Goal: Task Accomplishment & Management: Manage account settings

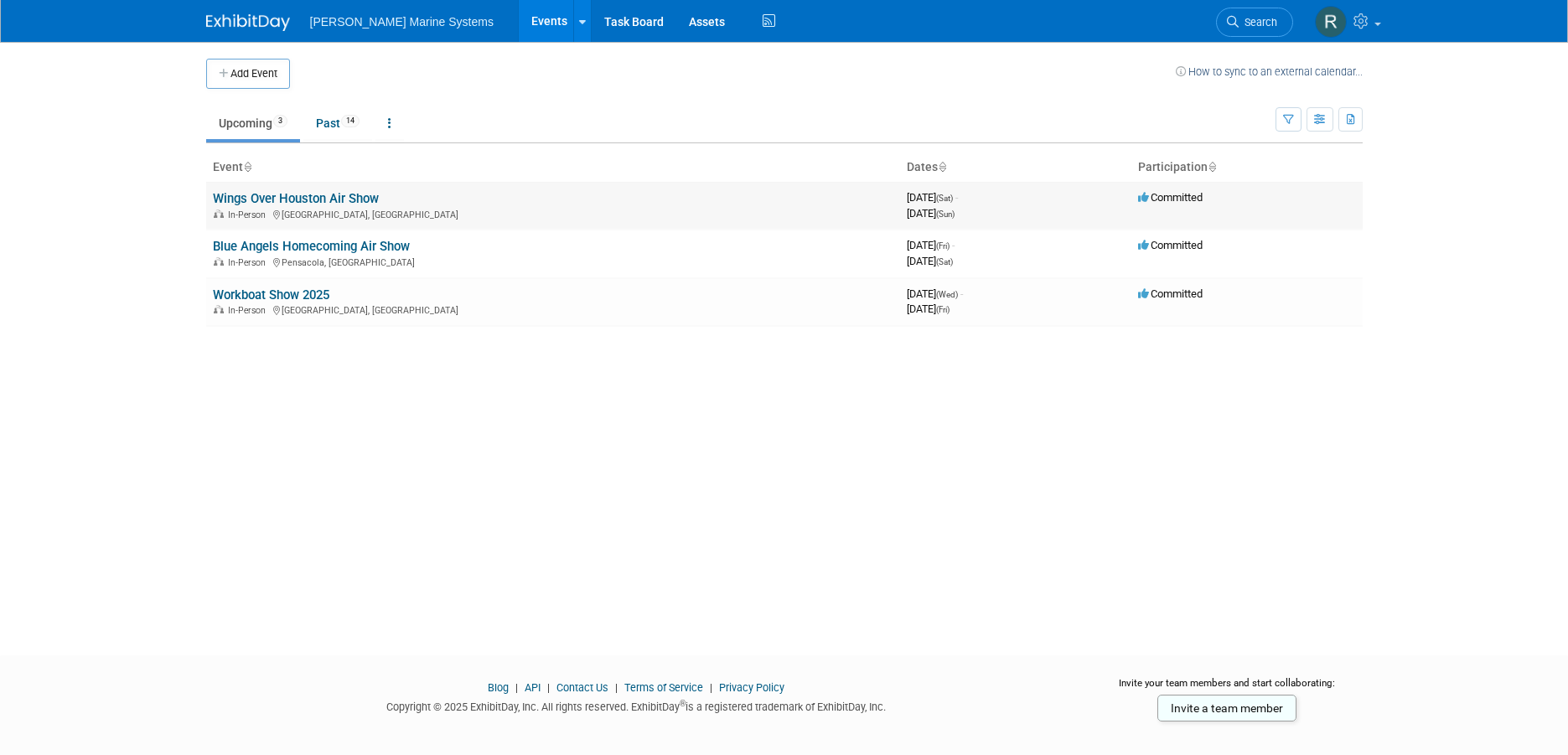
click at [230, 197] on link "Wings Over Houston Air Show" at bounding box center [296, 198] width 166 height 15
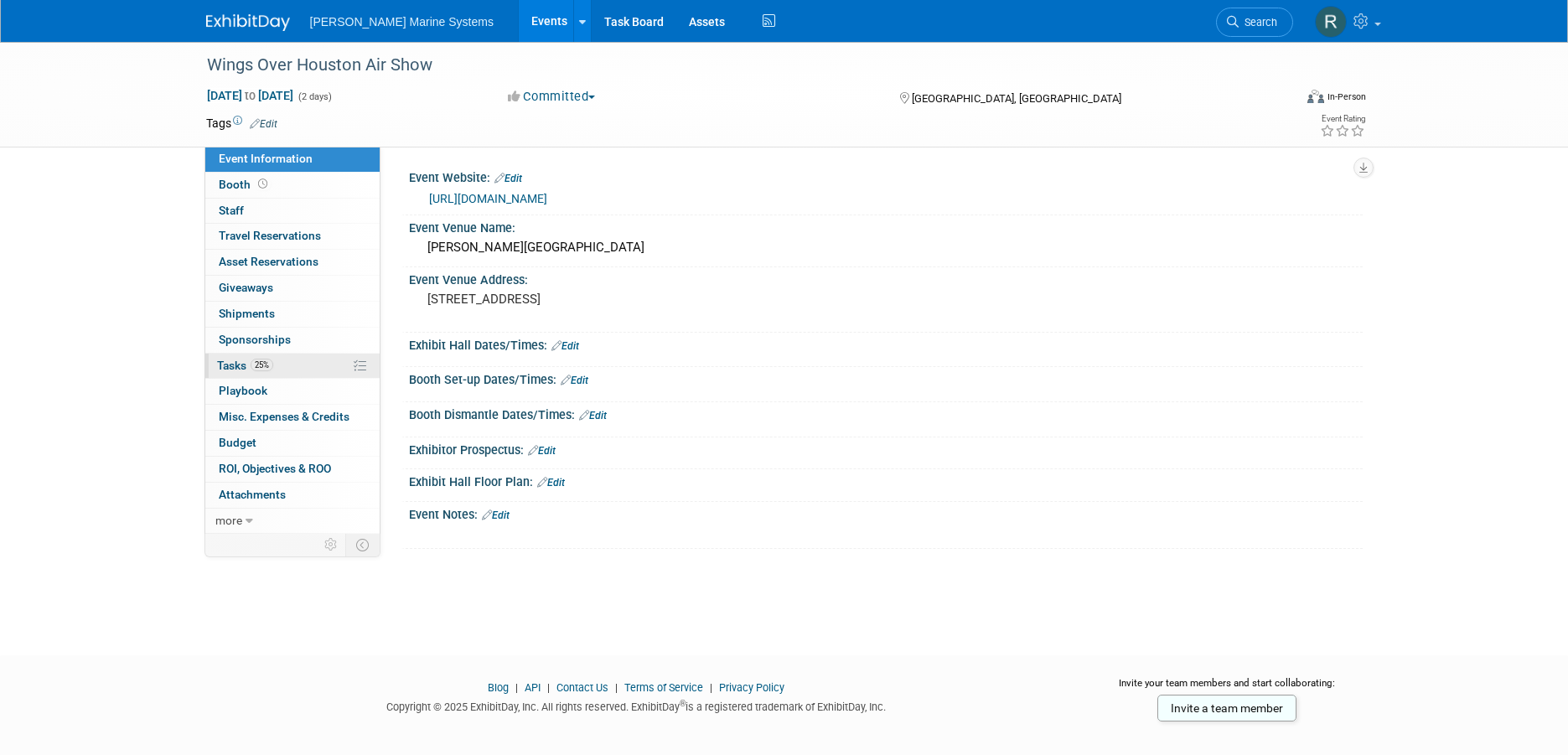
click at [289, 362] on link "25% Tasks 25%" at bounding box center [292, 366] width 174 height 25
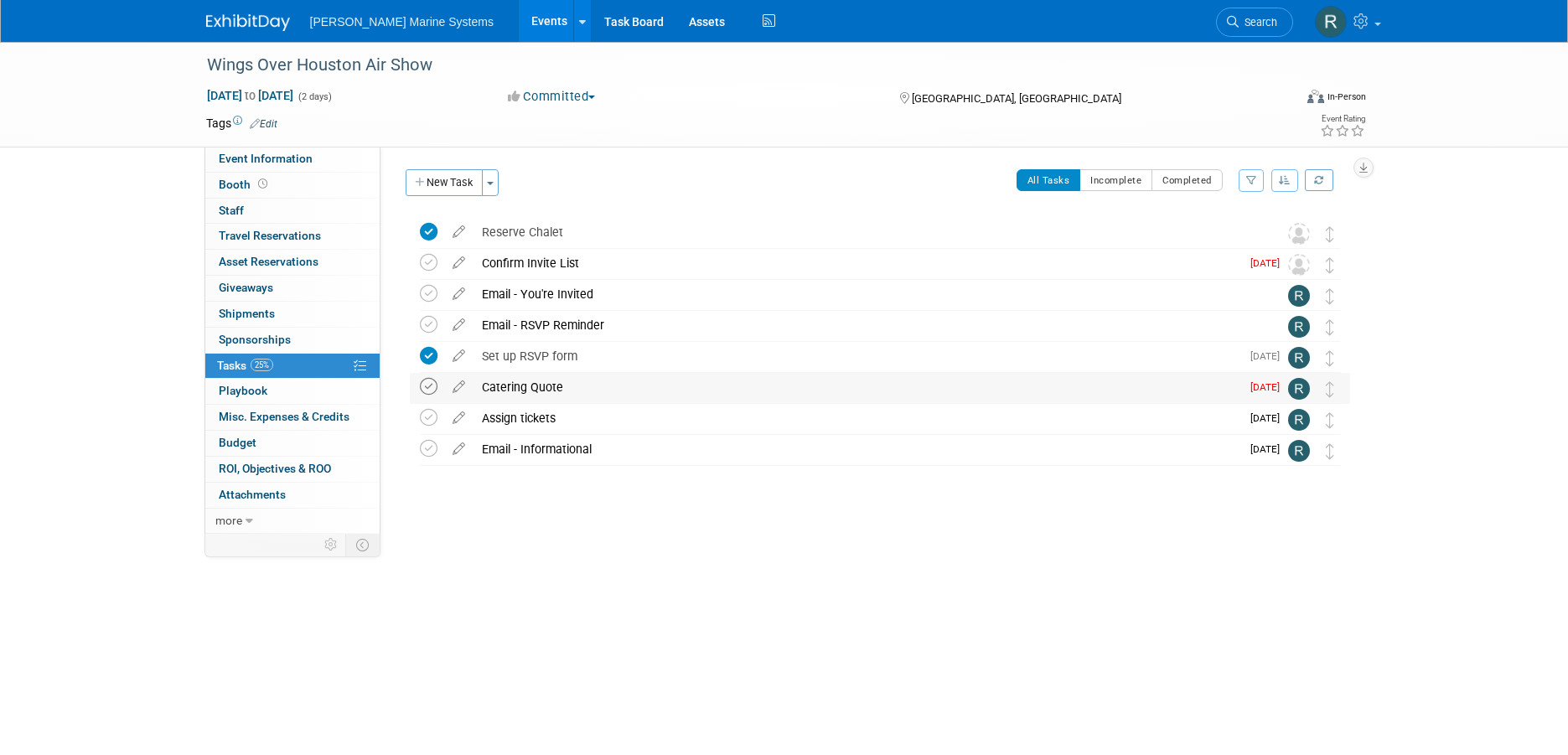
click at [435, 388] on icon at bounding box center [428, 386] width 18 height 18
click at [1240, 422] on div "Assign tickets" at bounding box center [858, 418] width 767 height 29
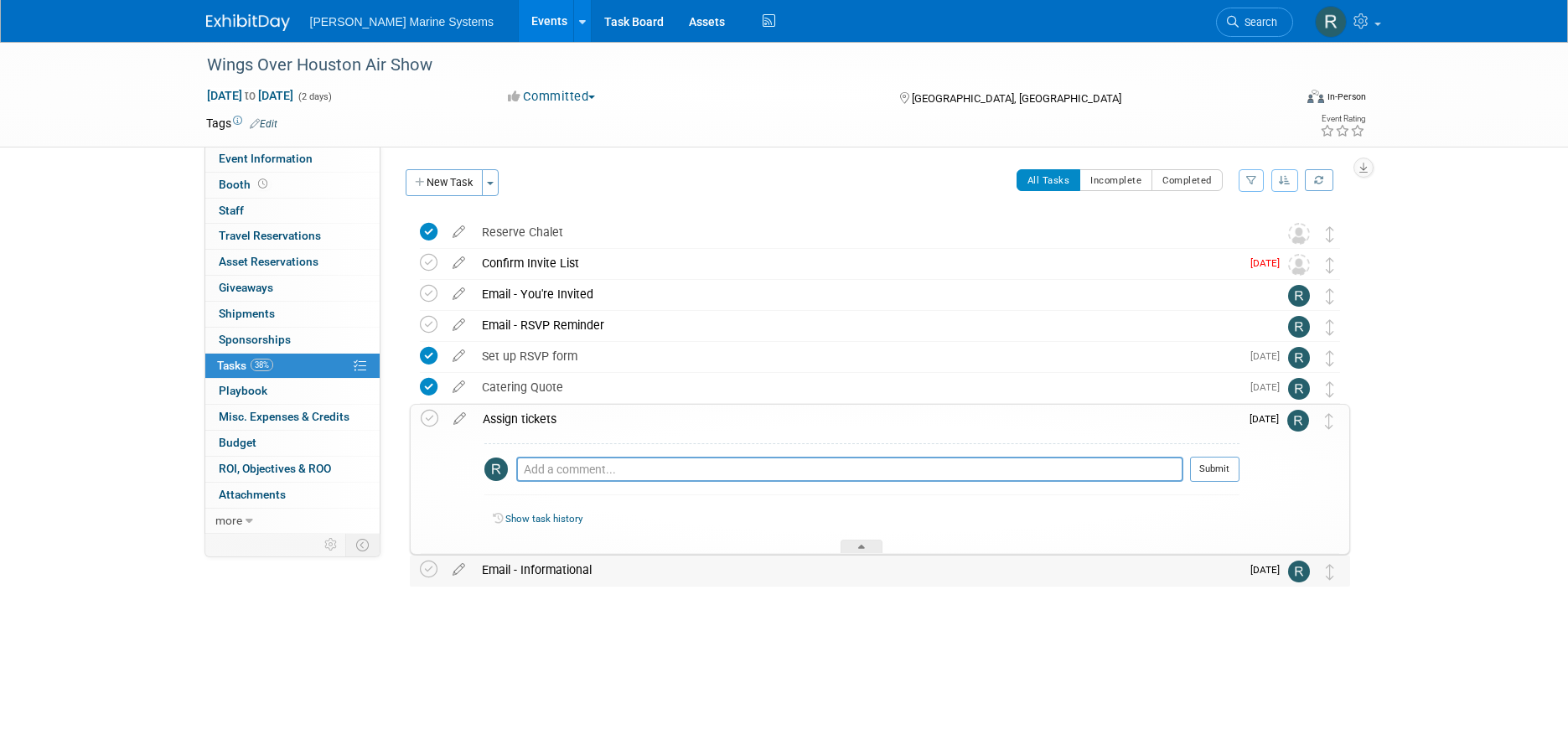
click at [884, 610] on div at bounding box center [875, 603] width 949 height 34
click at [871, 543] on div at bounding box center [861, 546] width 42 height 14
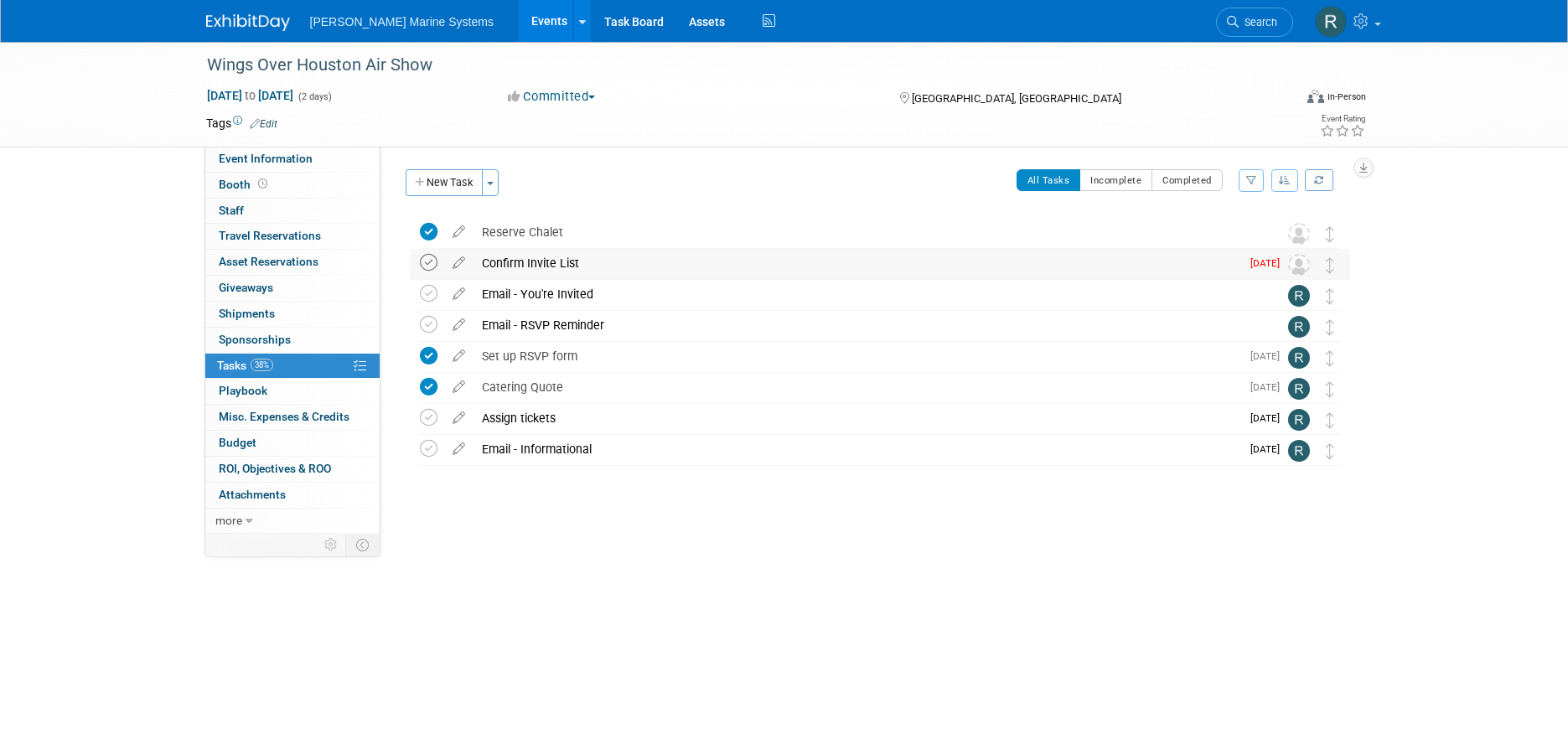
click at [426, 264] on icon at bounding box center [428, 263] width 18 height 18
click at [431, 290] on icon at bounding box center [428, 293] width 18 height 18
click at [1293, 328] on img at bounding box center [1299, 326] width 21 height 21
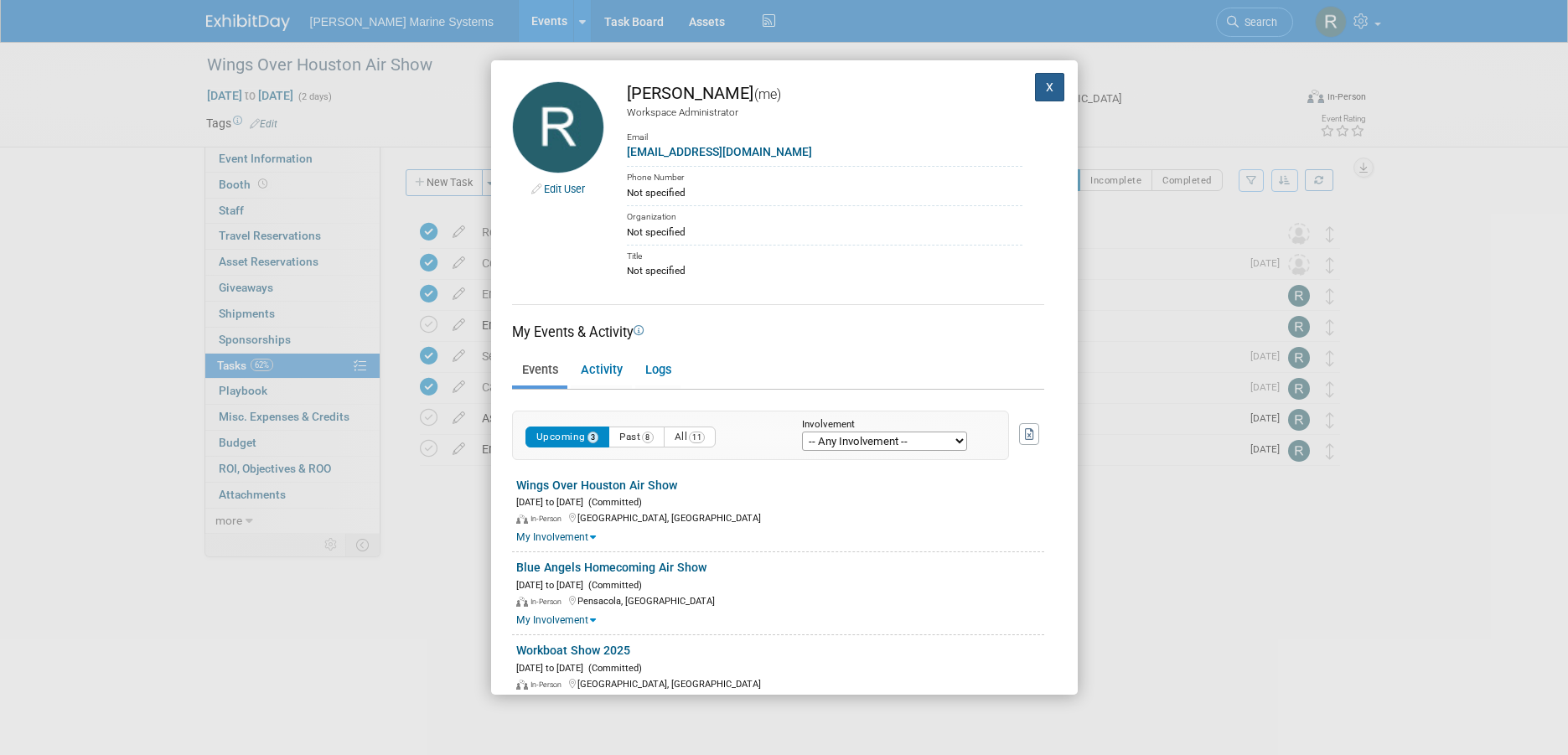
click at [1038, 86] on button "X" at bounding box center [1050, 87] width 30 height 29
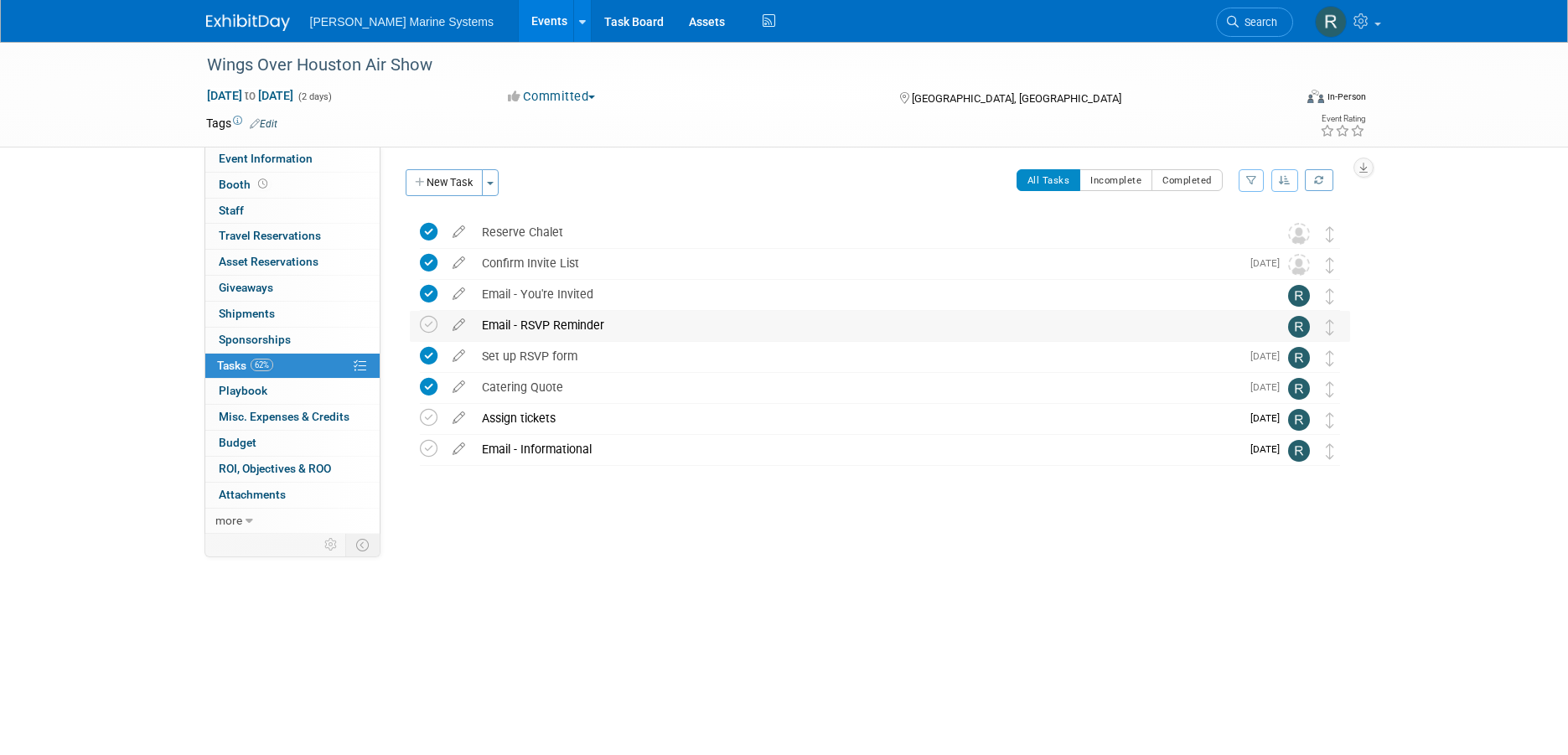
click at [546, 323] on div "Email - RSVP Reminder" at bounding box center [864, 325] width 781 height 29
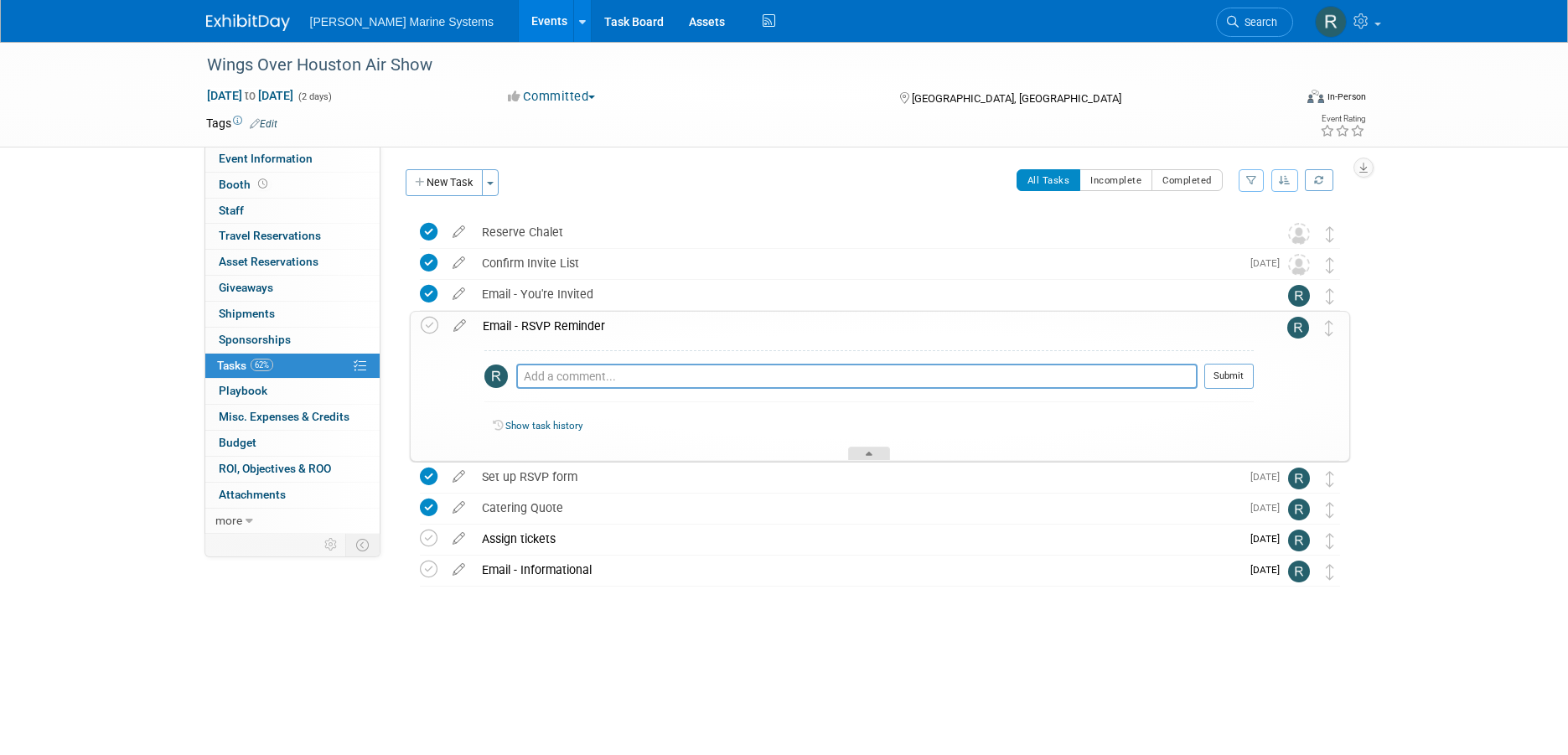
click at [857, 453] on div at bounding box center [869, 453] width 42 height 14
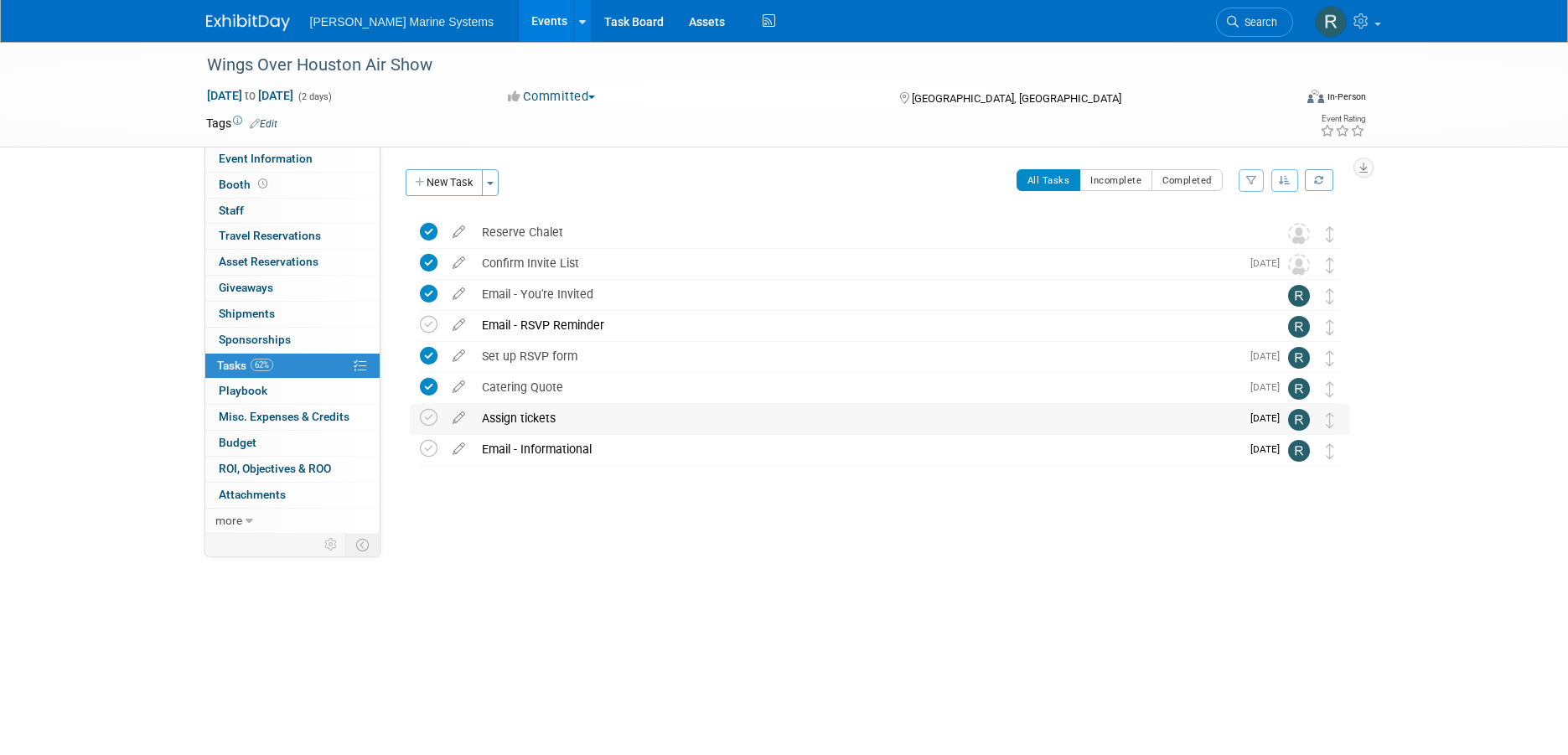
click at [1257, 418] on span "[DATE]" at bounding box center [1269, 418] width 38 height 12
click at [458, 416] on icon at bounding box center [459, 414] width 30 height 21
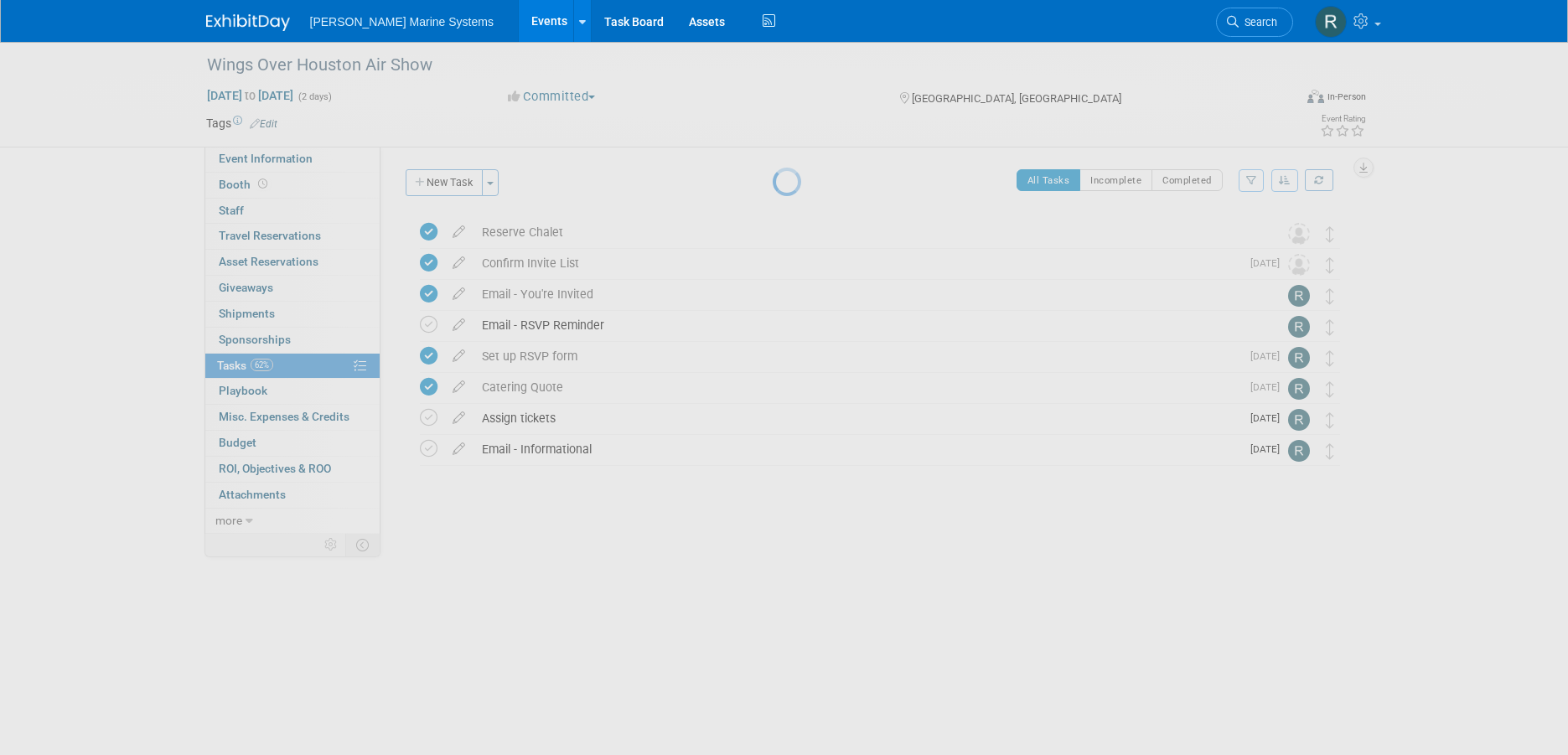
select select "9"
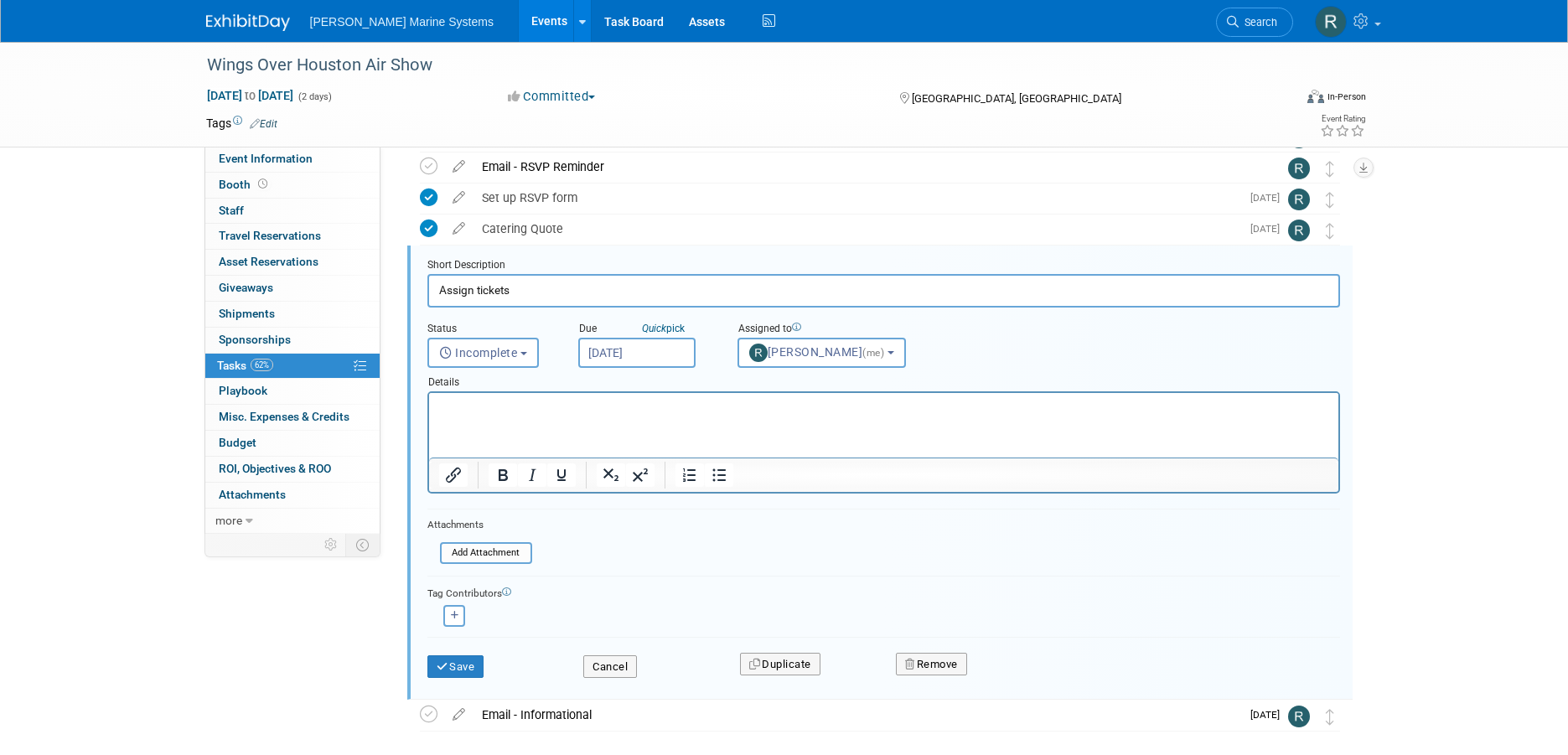
click at [638, 349] on input "[DATE]" at bounding box center [637, 353] width 117 height 30
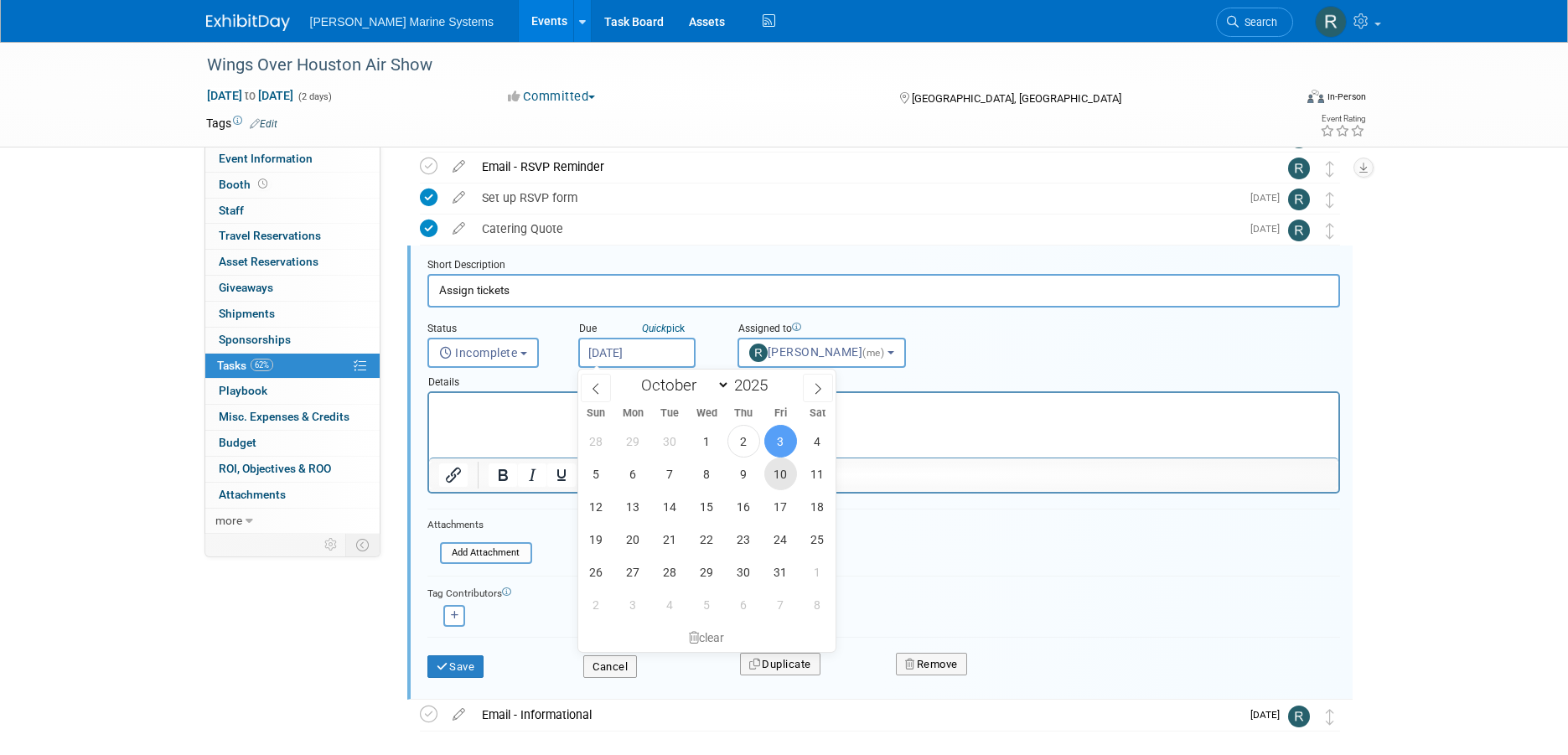
click at [771, 475] on span "10" at bounding box center [780, 474] width 33 height 33
type input "[DATE]"
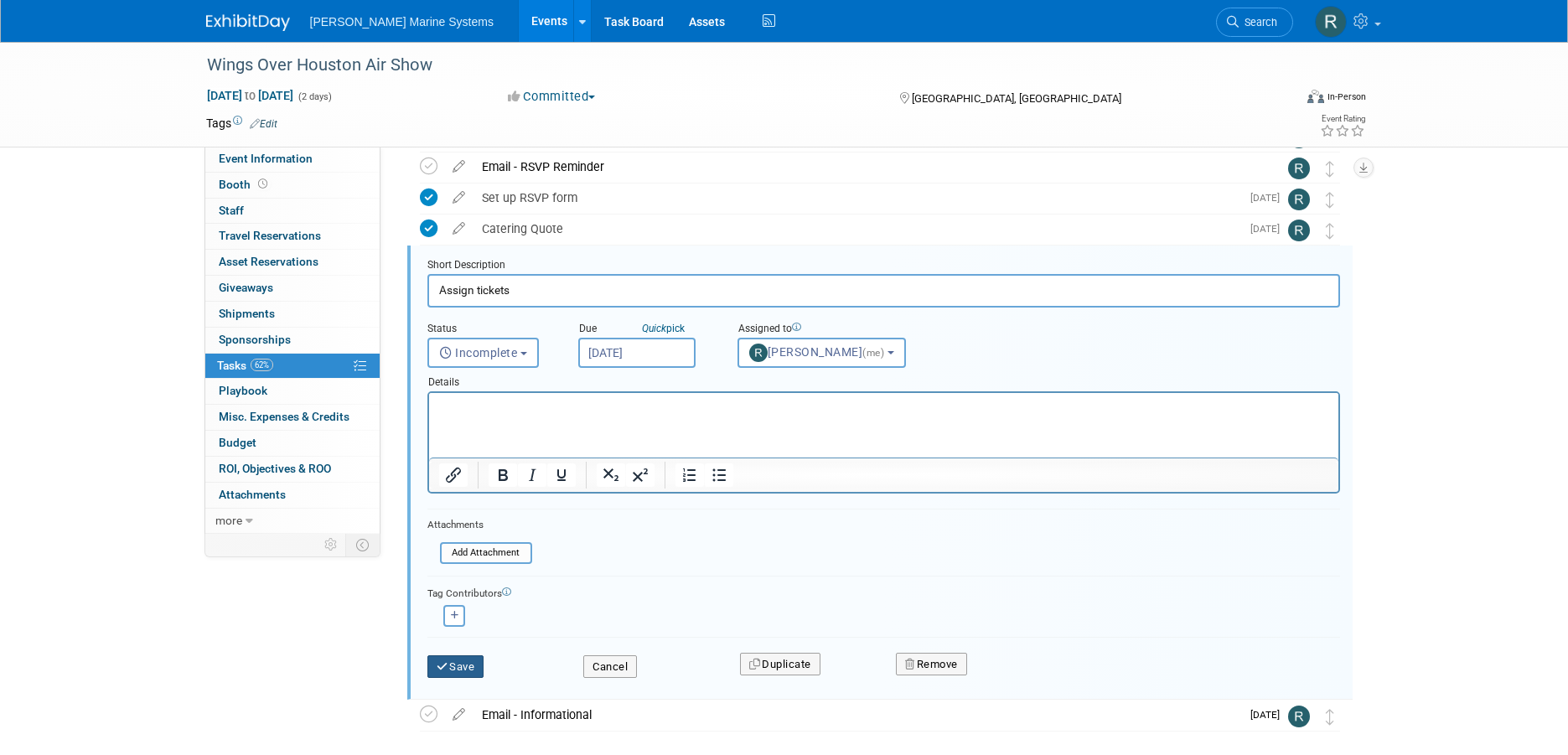
click at [478, 665] on button "Save" at bounding box center [455, 667] width 57 height 23
